Goal: Transaction & Acquisition: Purchase product/service

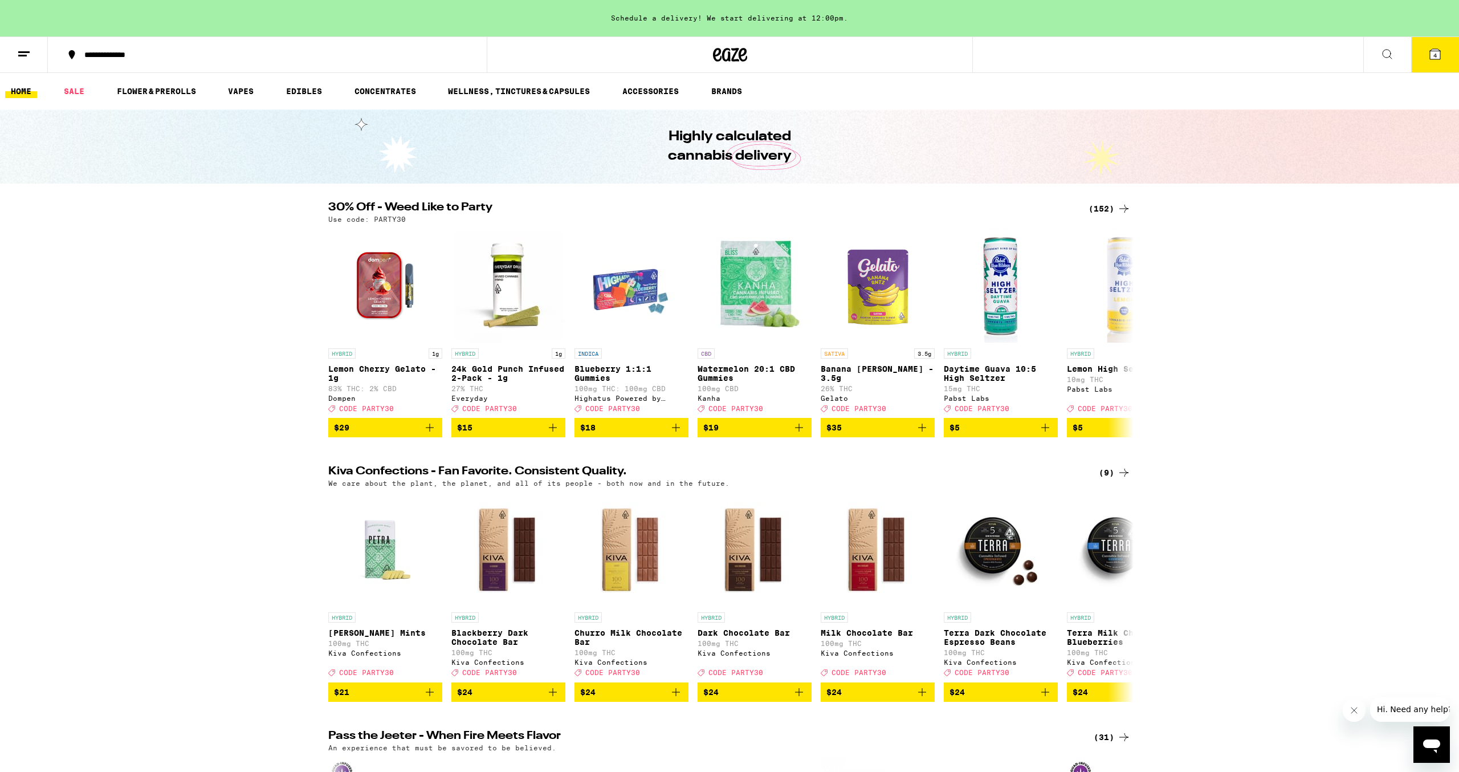
click at [1441, 53] on icon at bounding box center [1435, 54] width 10 height 10
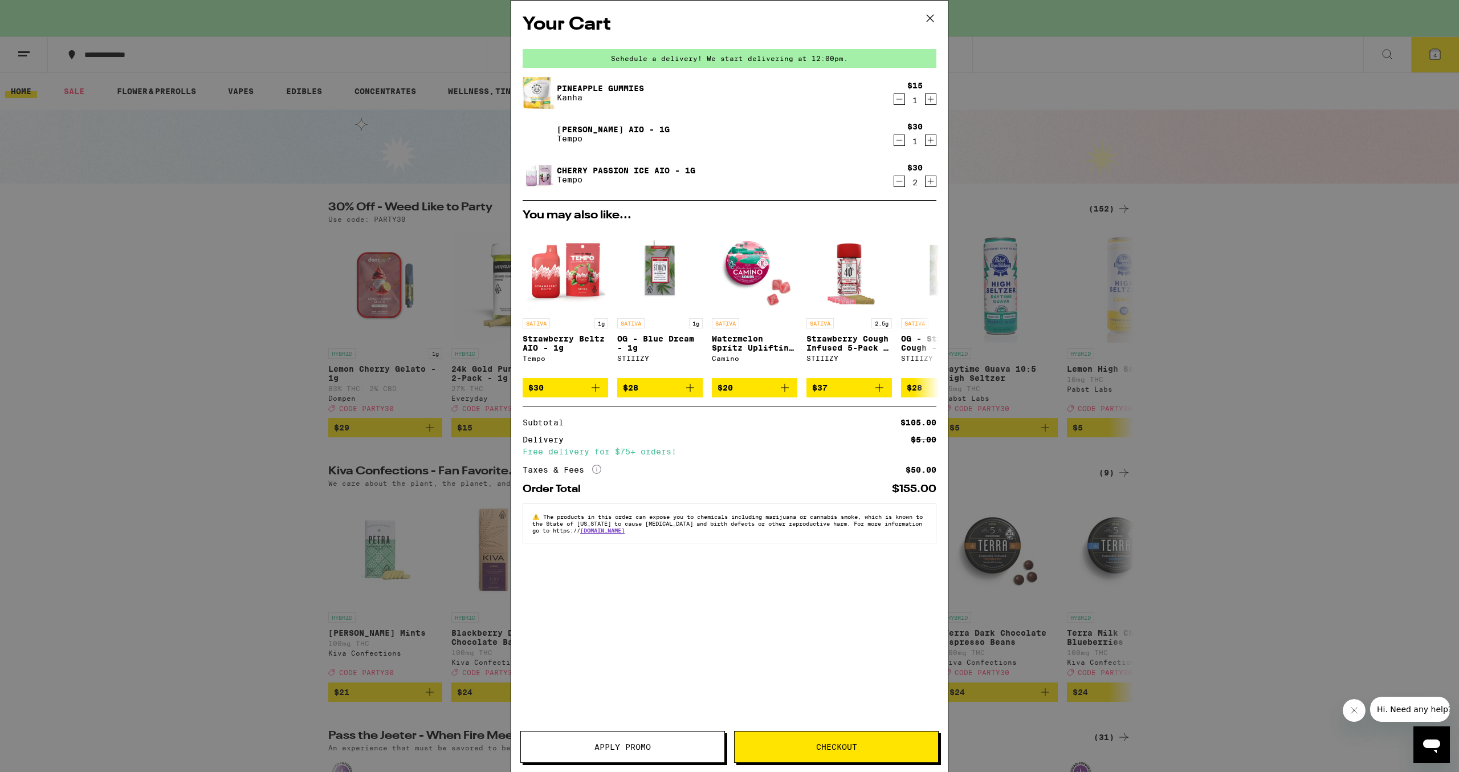
click at [585, 749] on span "Apply Promo" at bounding box center [623, 747] width 204 height 8
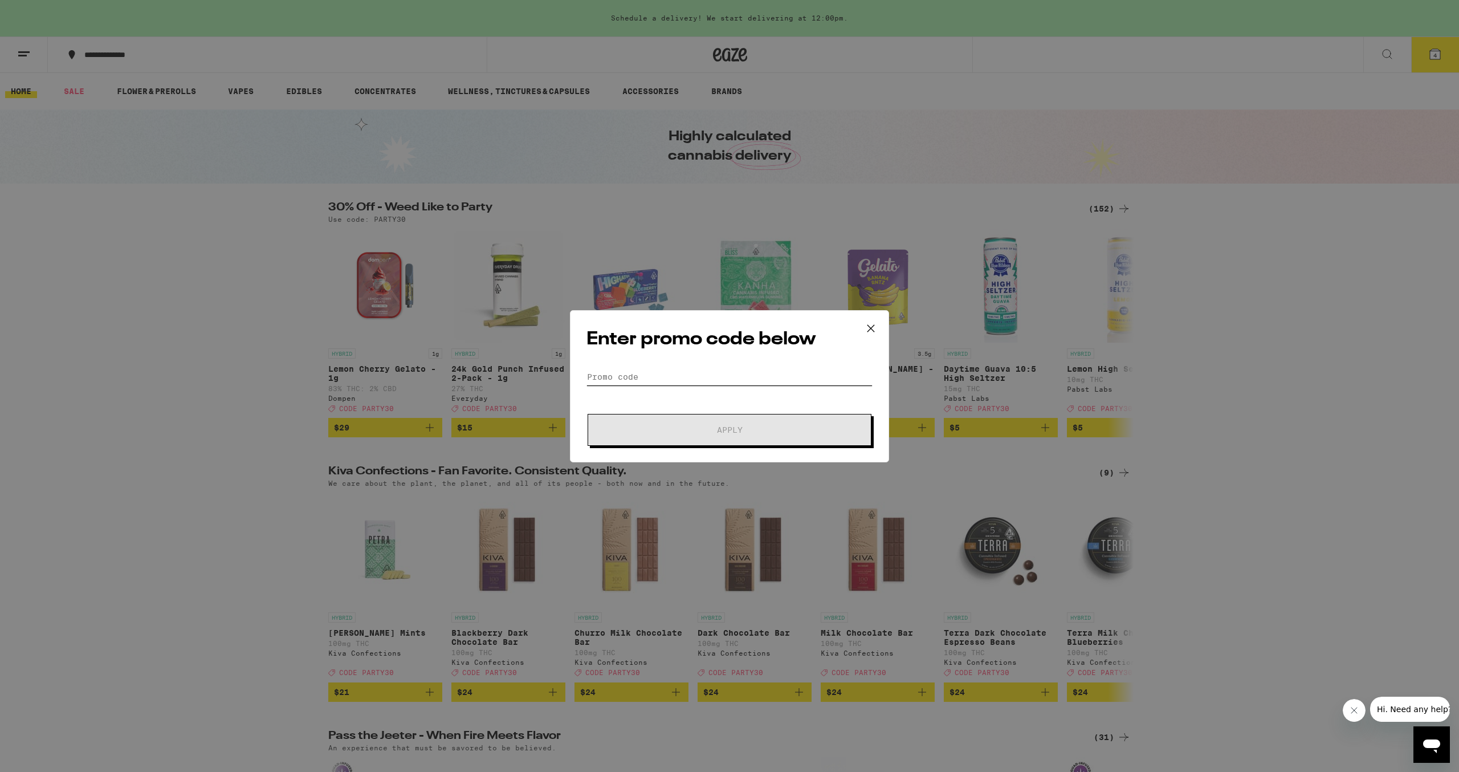
click at [685, 381] on input "Promo Code" at bounding box center [730, 376] width 286 height 17
type input "PARTY30"
click at [588, 414] on button "Apply" at bounding box center [730, 430] width 284 height 32
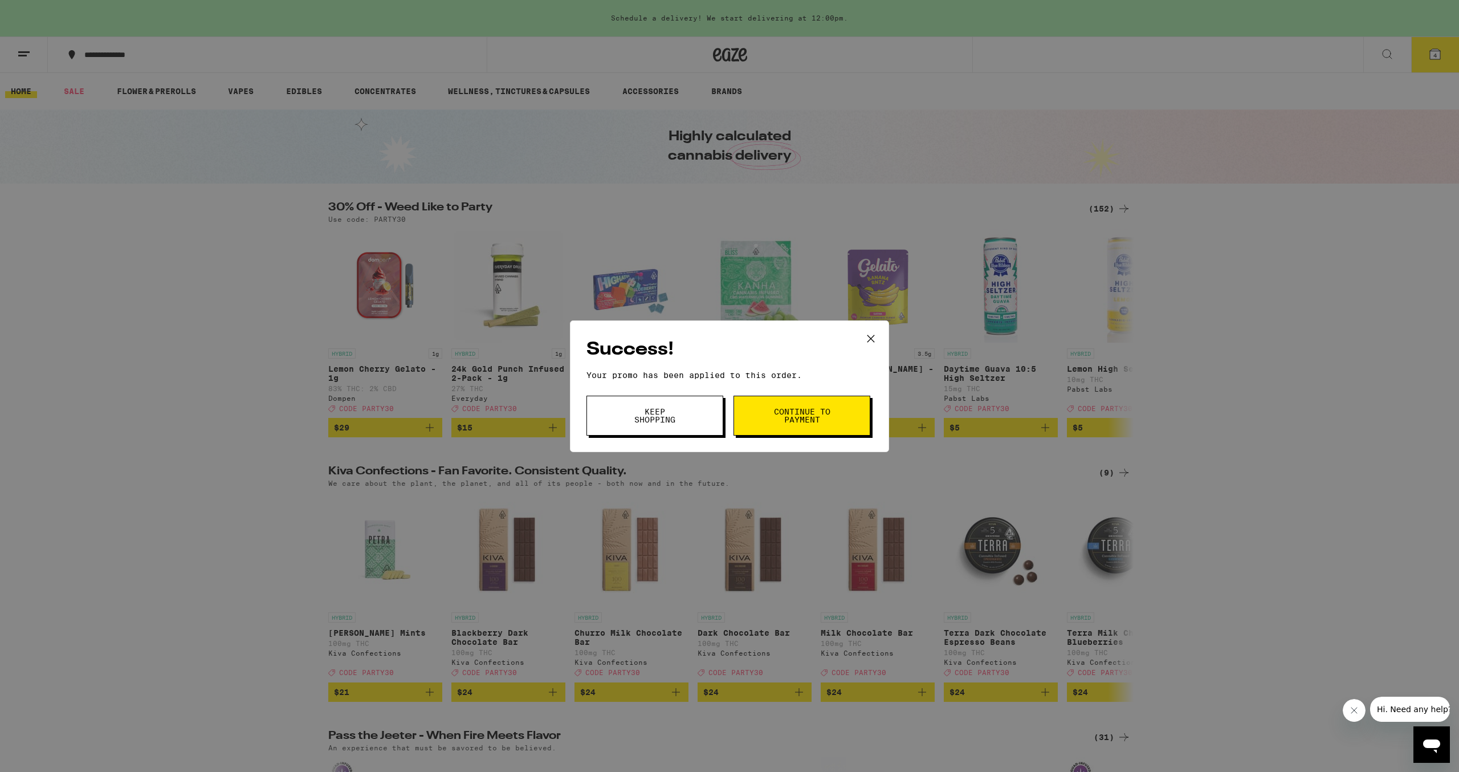
click at [832, 416] on button "Continue to payment" at bounding box center [802, 416] width 137 height 40
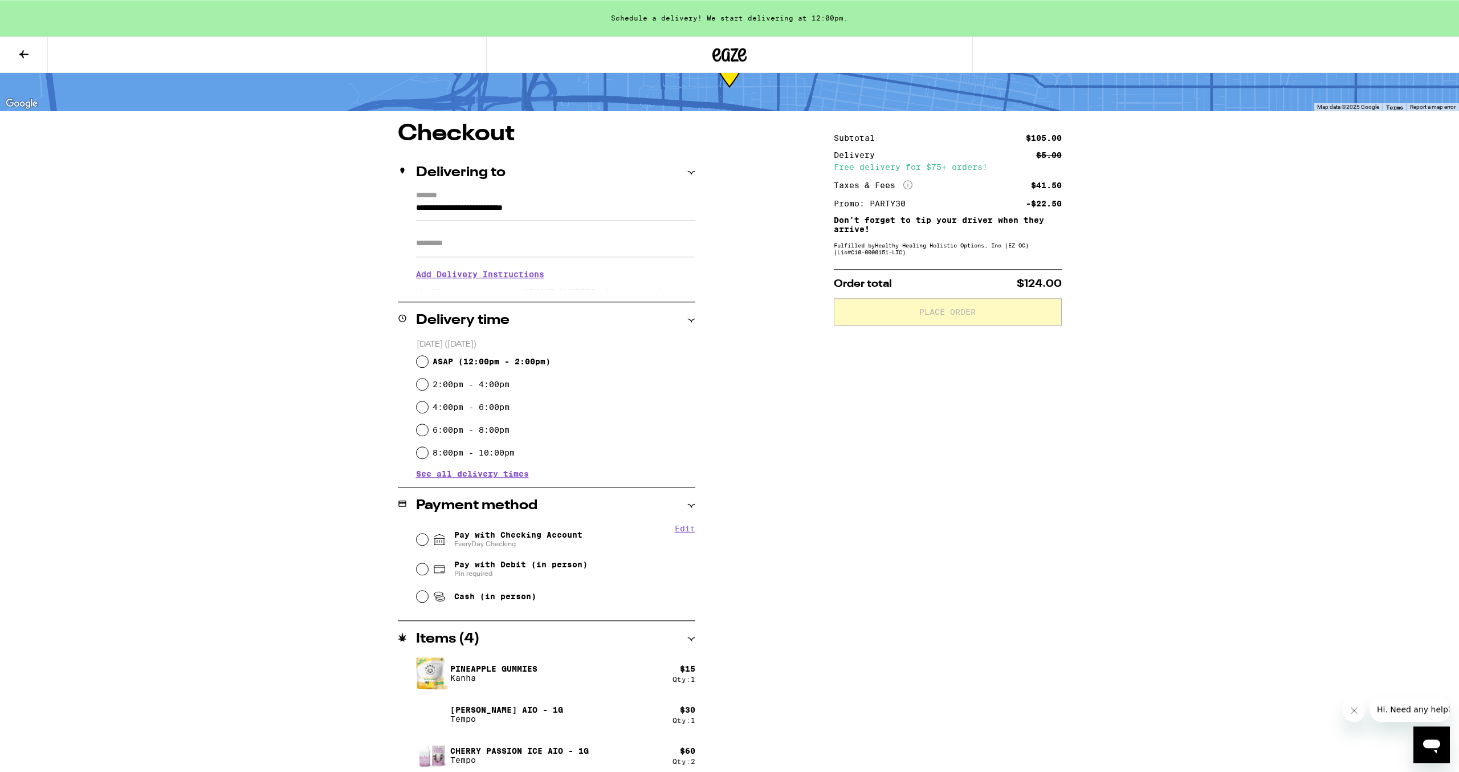
scroll to position [61, 0]
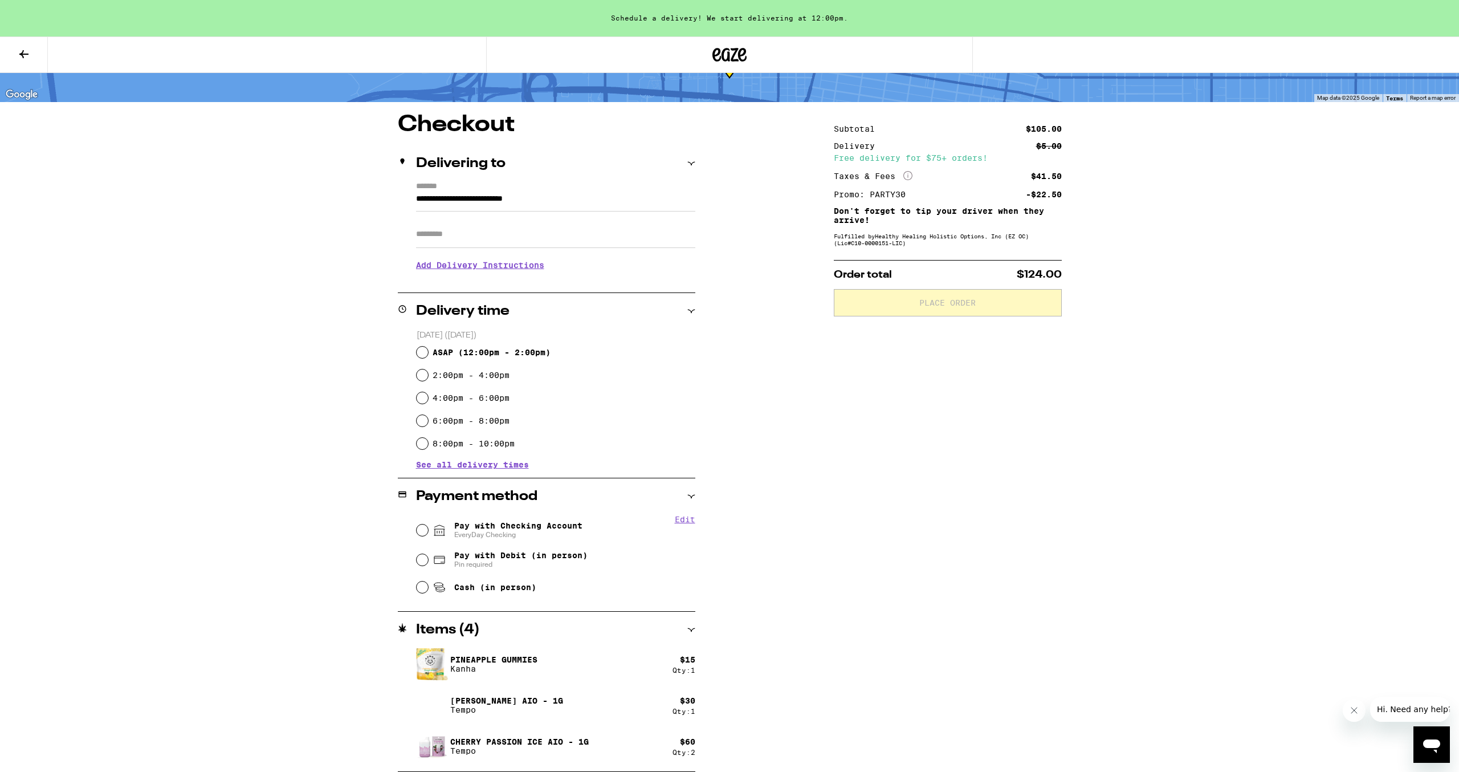
click at [1081, 427] on div "**********" at bounding box center [729, 442] width 821 height 658
click at [984, 402] on div "Subtotal $105.00 Delivery $5.00 Free delivery for $75+ orders! Taxes & Fees Mor…" at bounding box center [948, 442] width 228 height 658
